Goal: Task Accomplishment & Management: Use online tool/utility

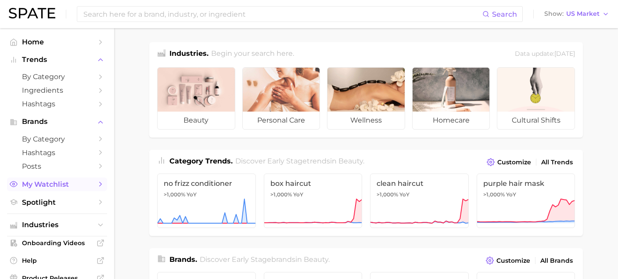
click at [63, 183] on span "My Watchlist" at bounding box center [57, 184] width 70 height 8
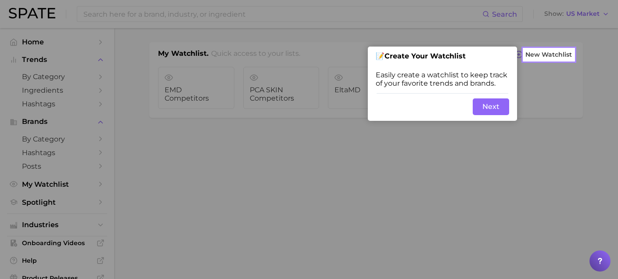
click at [488, 107] on button "Next" at bounding box center [491, 106] width 36 height 17
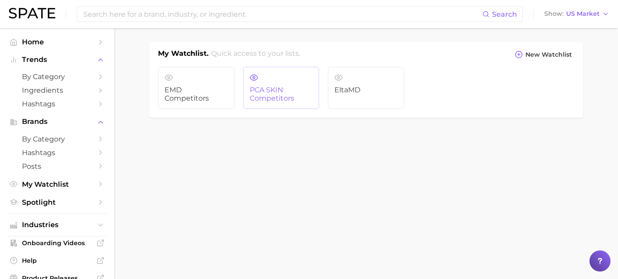
click at [288, 92] on span "PCA SKIN Competitors" at bounding box center [281, 94] width 63 height 16
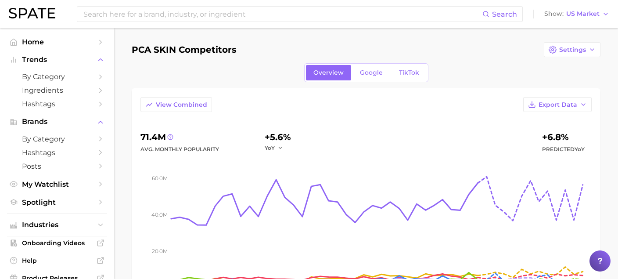
scroll to position [17, 0]
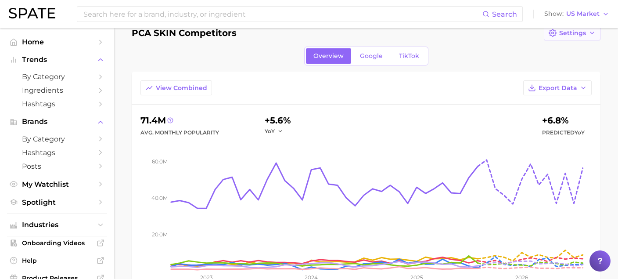
click at [570, 35] on span "Settings" at bounding box center [572, 32] width 27 height 7
click at [567, 52] on span "Edit Details" at bounding box center [577, 49] width 36 height 7
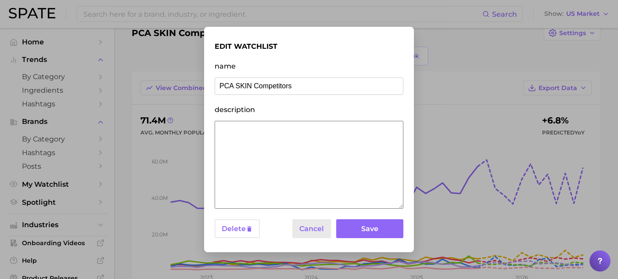
click at [316, 226] on button "Cancel" at bounding box center [311, 228] width 39 height 19
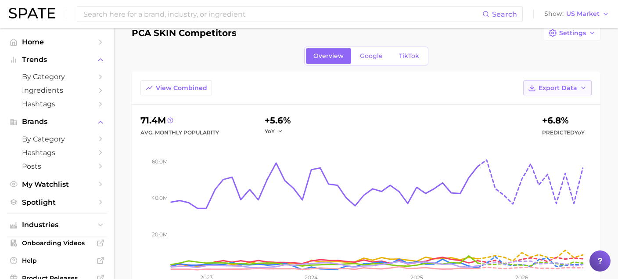
click at [574, 86] on span "Export Data" at bounding box center [557, 87] width 39 height 7
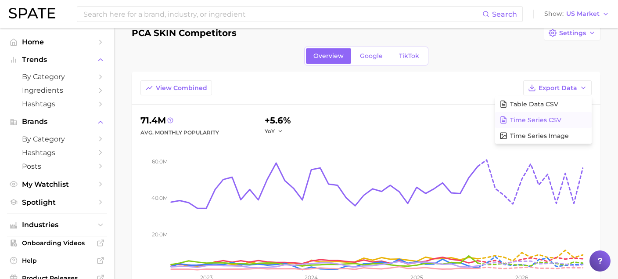
click at [556, 116] on span "Time Series CSV" at bounding box center [535, 119] width 51 height 7
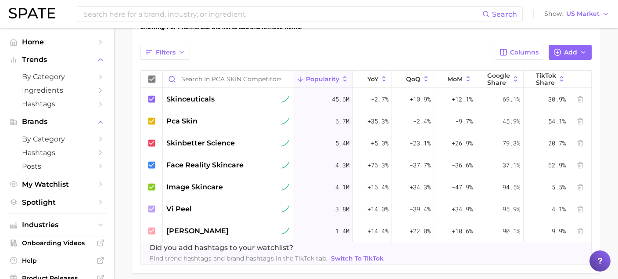
scroll to position [302, 0]
